Goal: Use online tool/utility: Utilize a website feature to perform a specific function

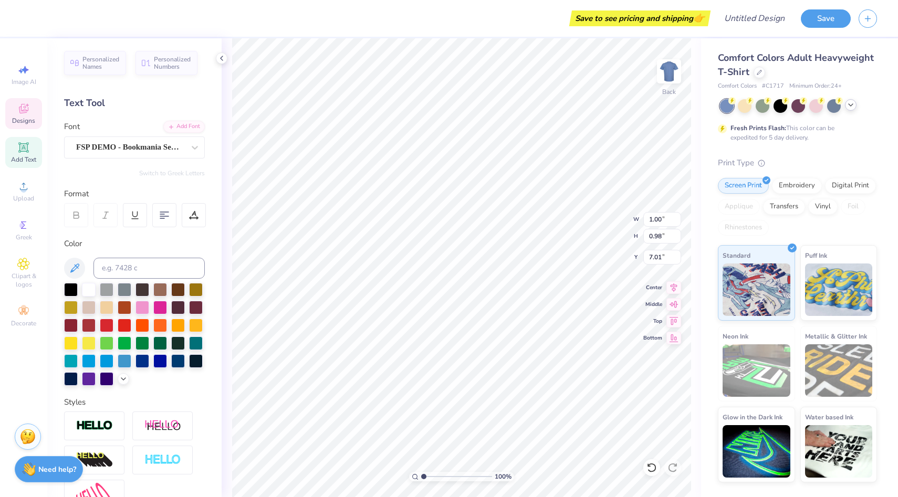
click at [847, 108] on icon at bounding box center [850, 105] width 8 height 8
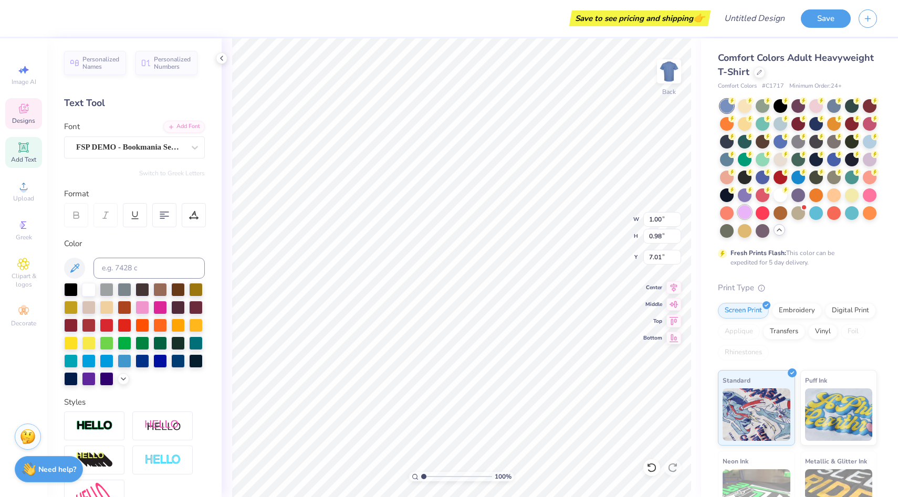
click at [747, 210] on div at bounding box center [744, 212] width 14 height 14
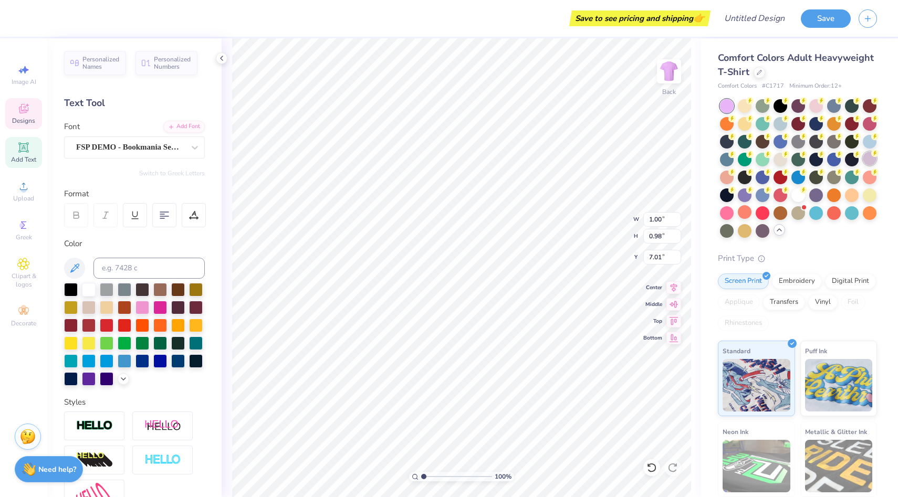
click at [874, 162] on div at bounding box center [869, 159] width 14 height 14
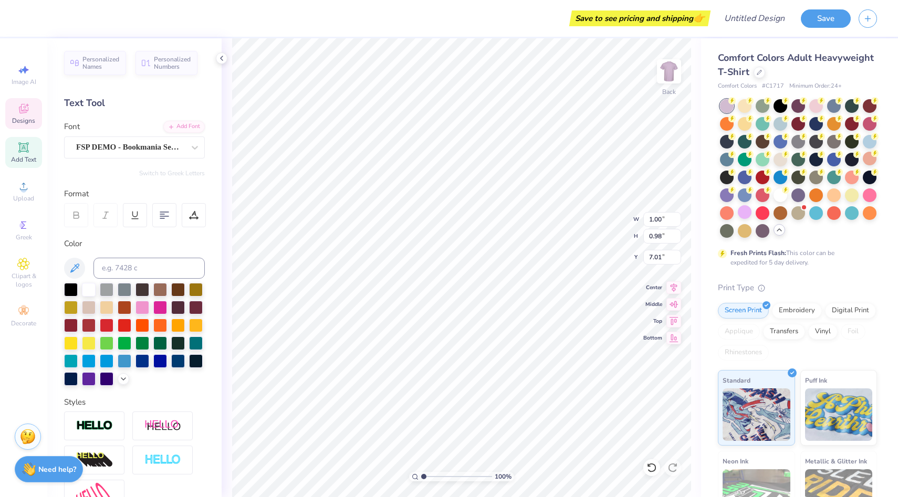
type input "4.85"
type input "1.65"
type input "13.65"
type input "2.55"
type input "0.62"
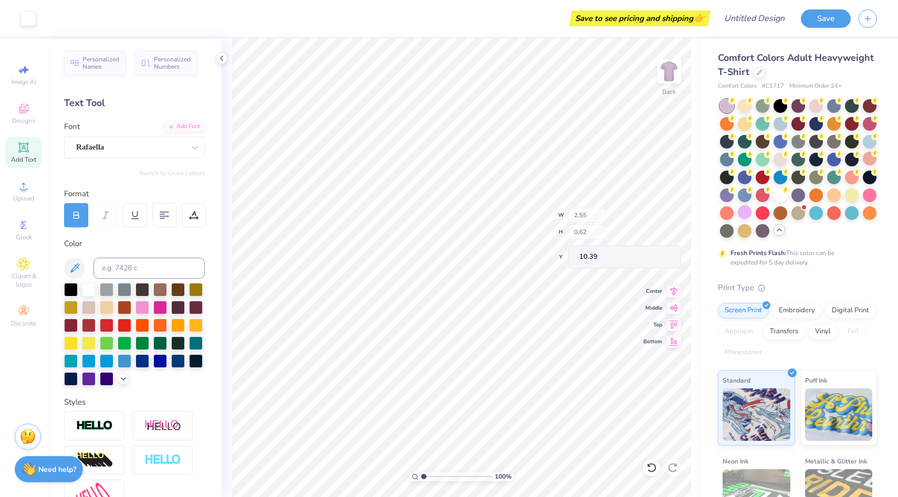
type input "10.38"
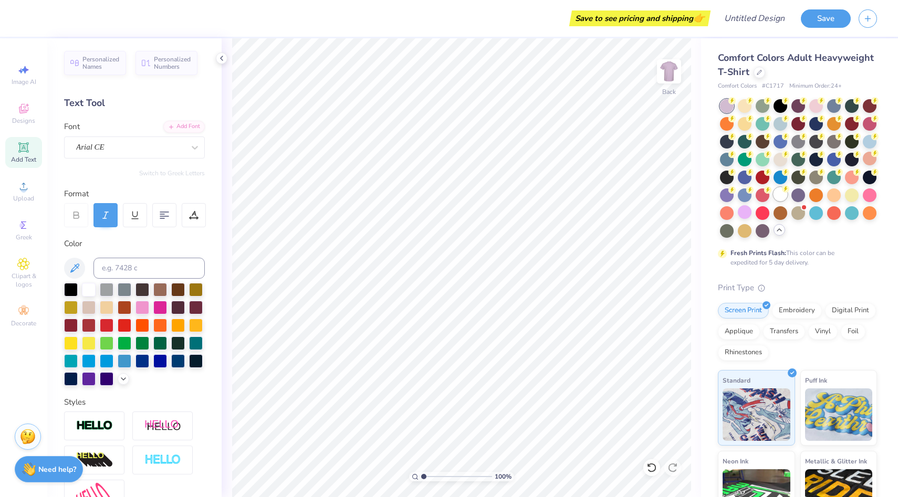
click at [779, 201] on div at bounding box center [780, 194] width 14 height 14
click at [757, 74] on div at bounding box center [759, 72] width 12 height 12
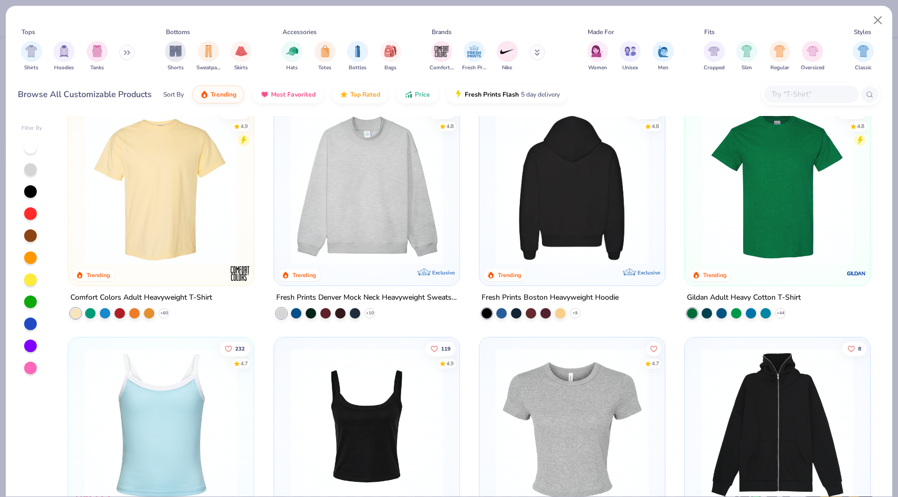
scroll to position [24, 0]
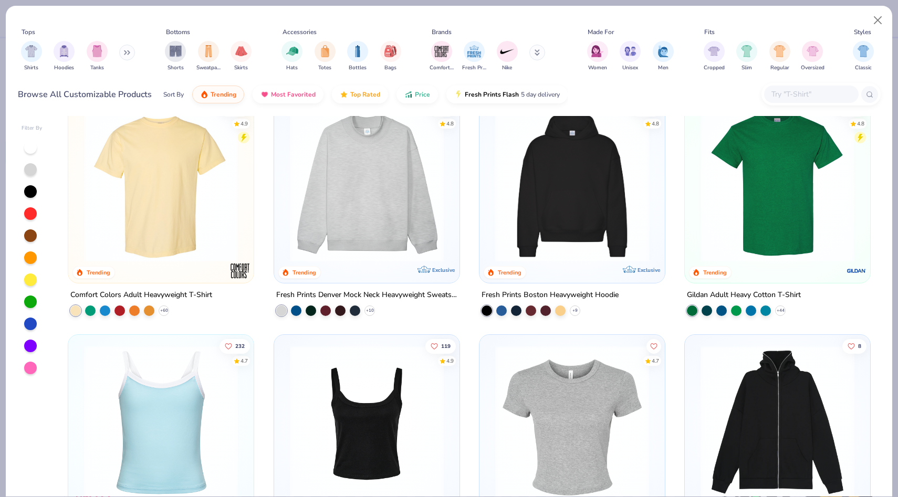
click at [690, 136] on div at bounding box center [777, 182] width 175 height 159
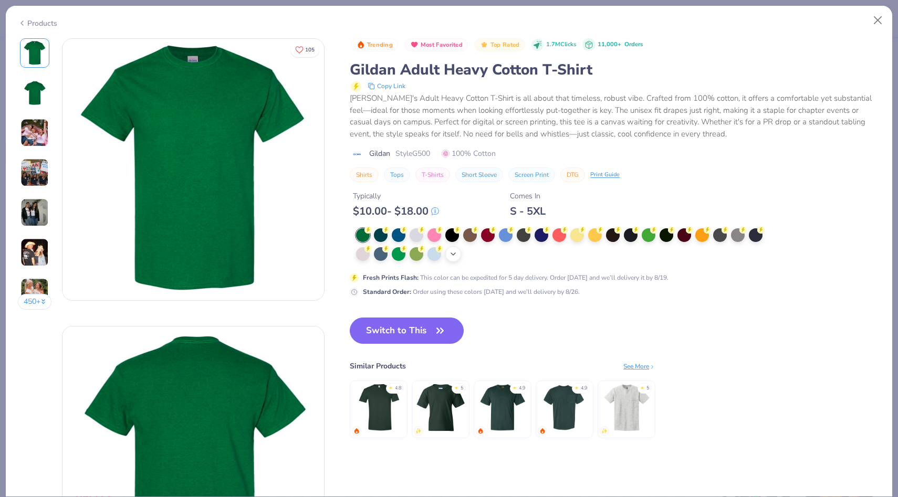
click at [447, 258] on div "+ 22" at bounding box center [453, 254] width 16 height 16
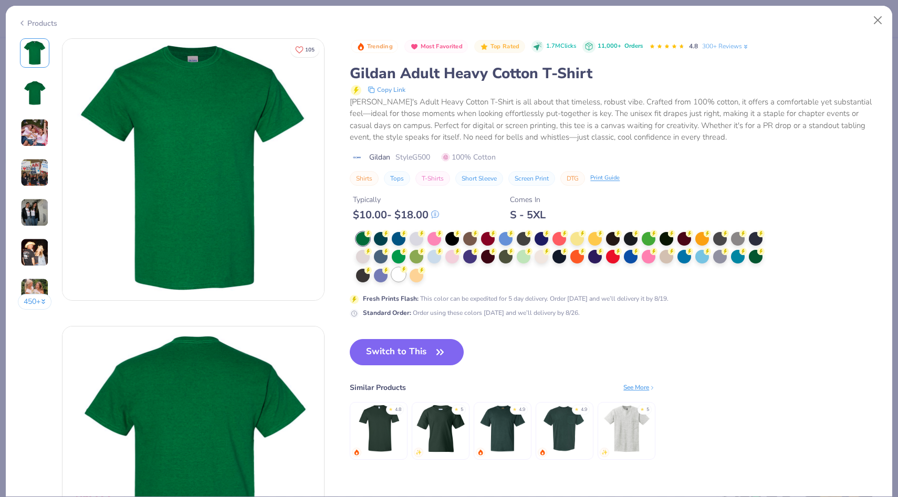
click at [397, 276] on div at bounding box center [399, 275] width 14 height 14
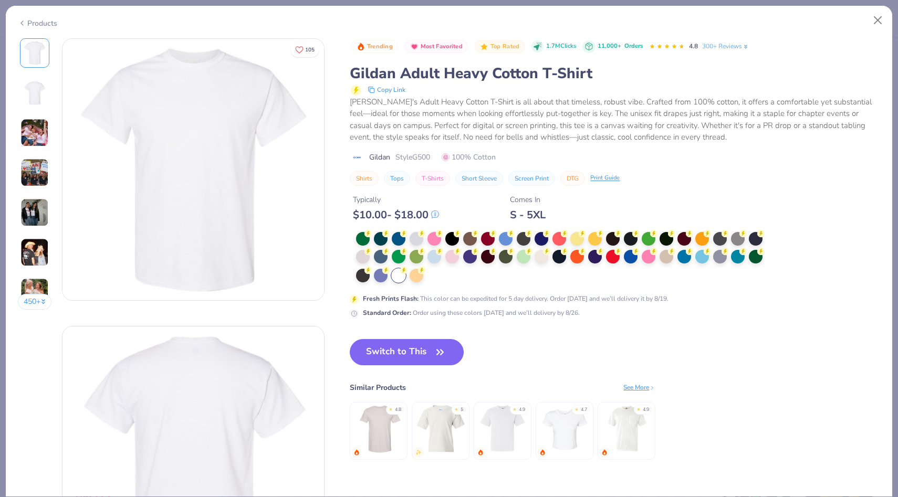
click at [235, 420] on img at bounding box center [192, 456] width 261 height 261
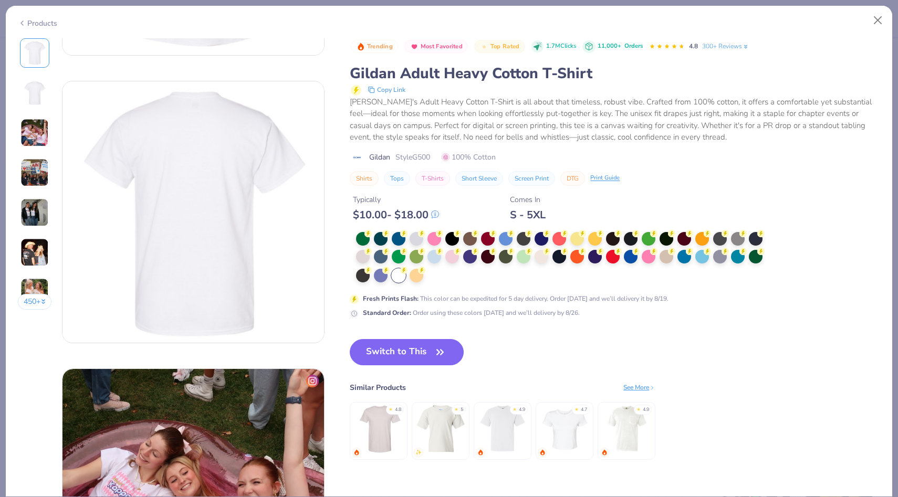
scroll to position [247, 0]
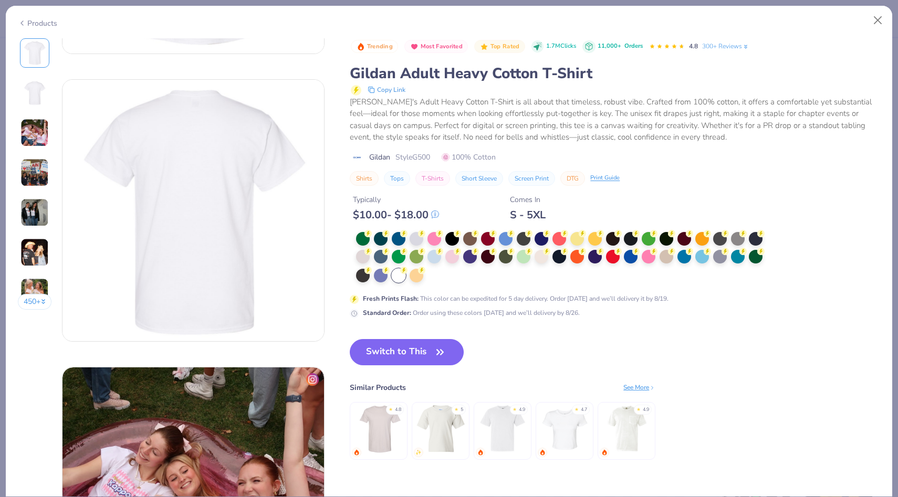
click at [373, 360] on button "Switch to This" at bounding box center [407, 352] width 114 height 26
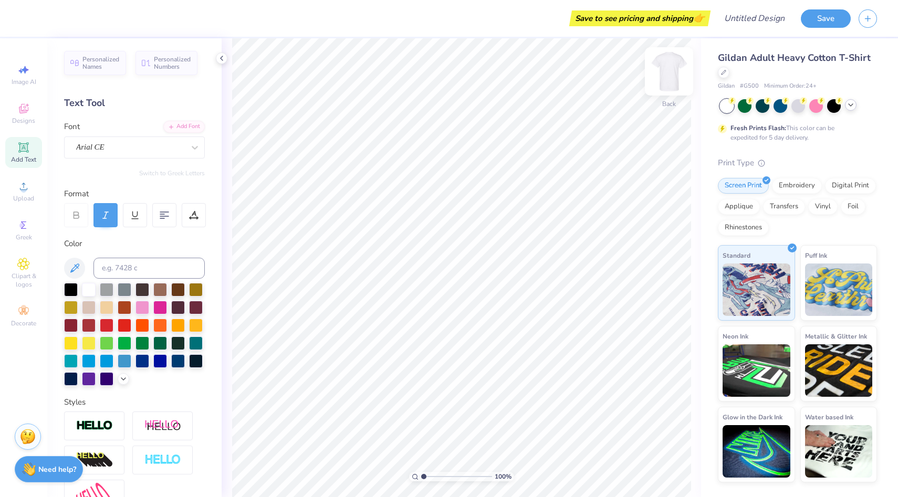
click at [669, 81] on img at bounding box center [669, 71] width 42 height 42
click at [670, 80] on img at bounding box center [668, 71] width 21 height 21
click at [180, 127] on div "Add Font" at bounding box center [183, 126] width 41 height 12
click at [10, 118] on div "Designs" at bounding box center [23, 113] width 37 height 31
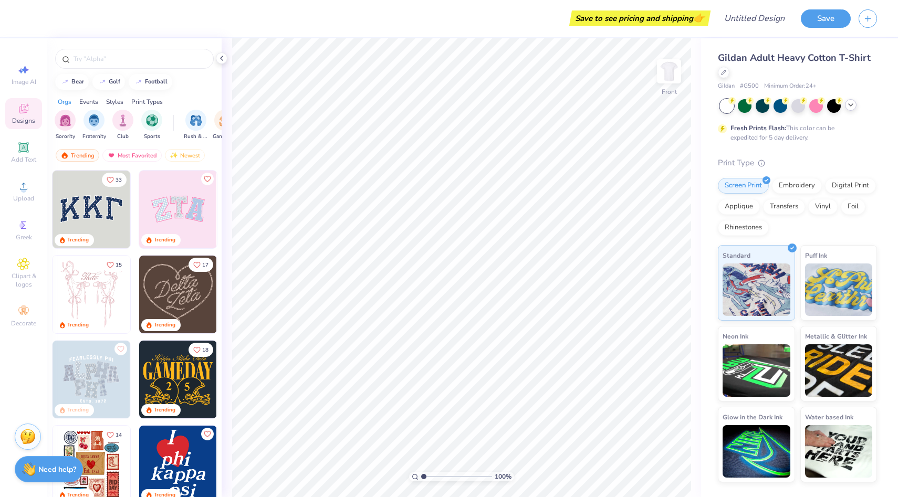
click at [190, 298] on img at bounding box center [178, 295] width 78 height 78
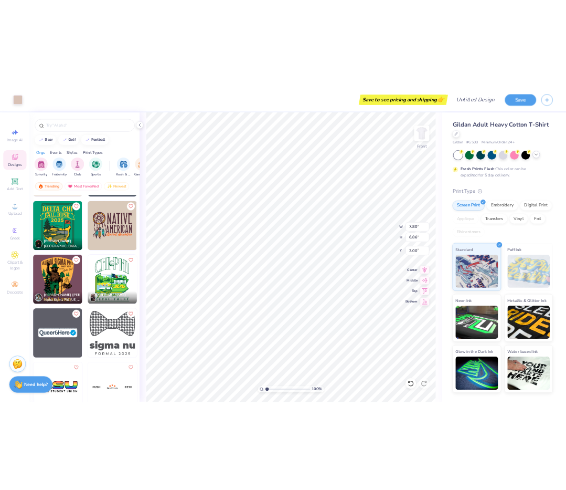
scroll to position [4655, 0]
